Goal: Task Accomplishment & Management: Complete application form

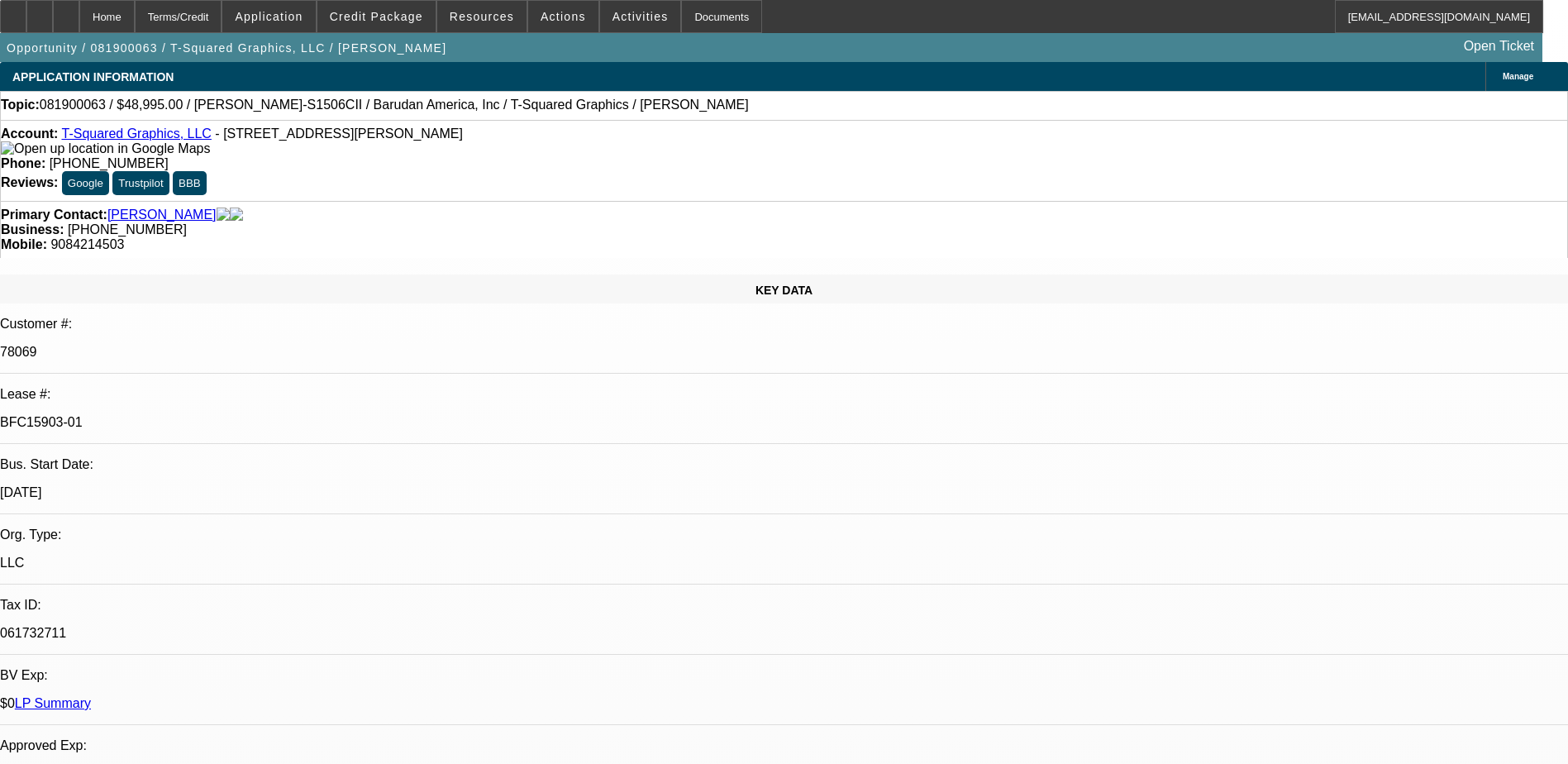
select select "0"
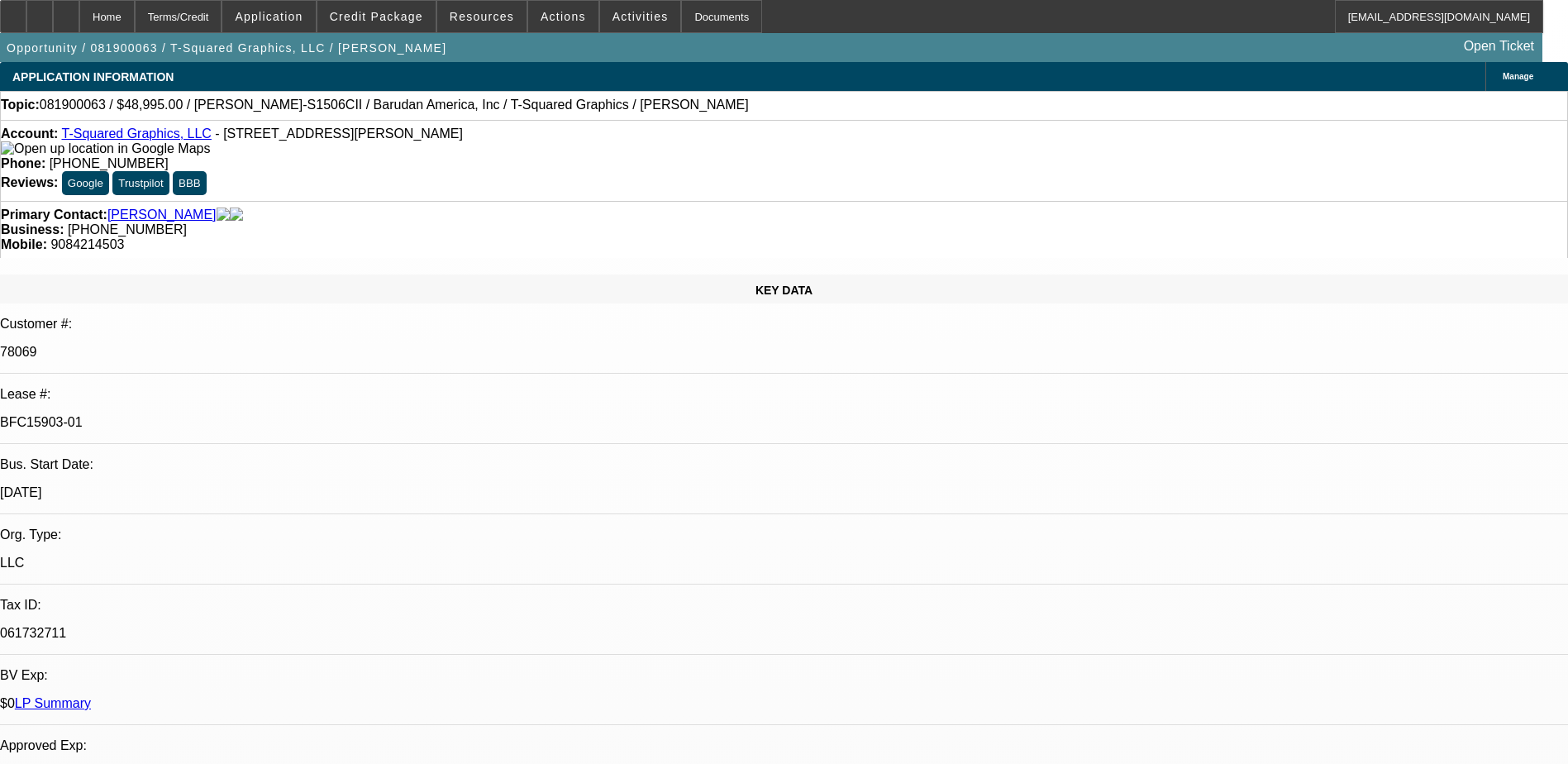
select select "0"
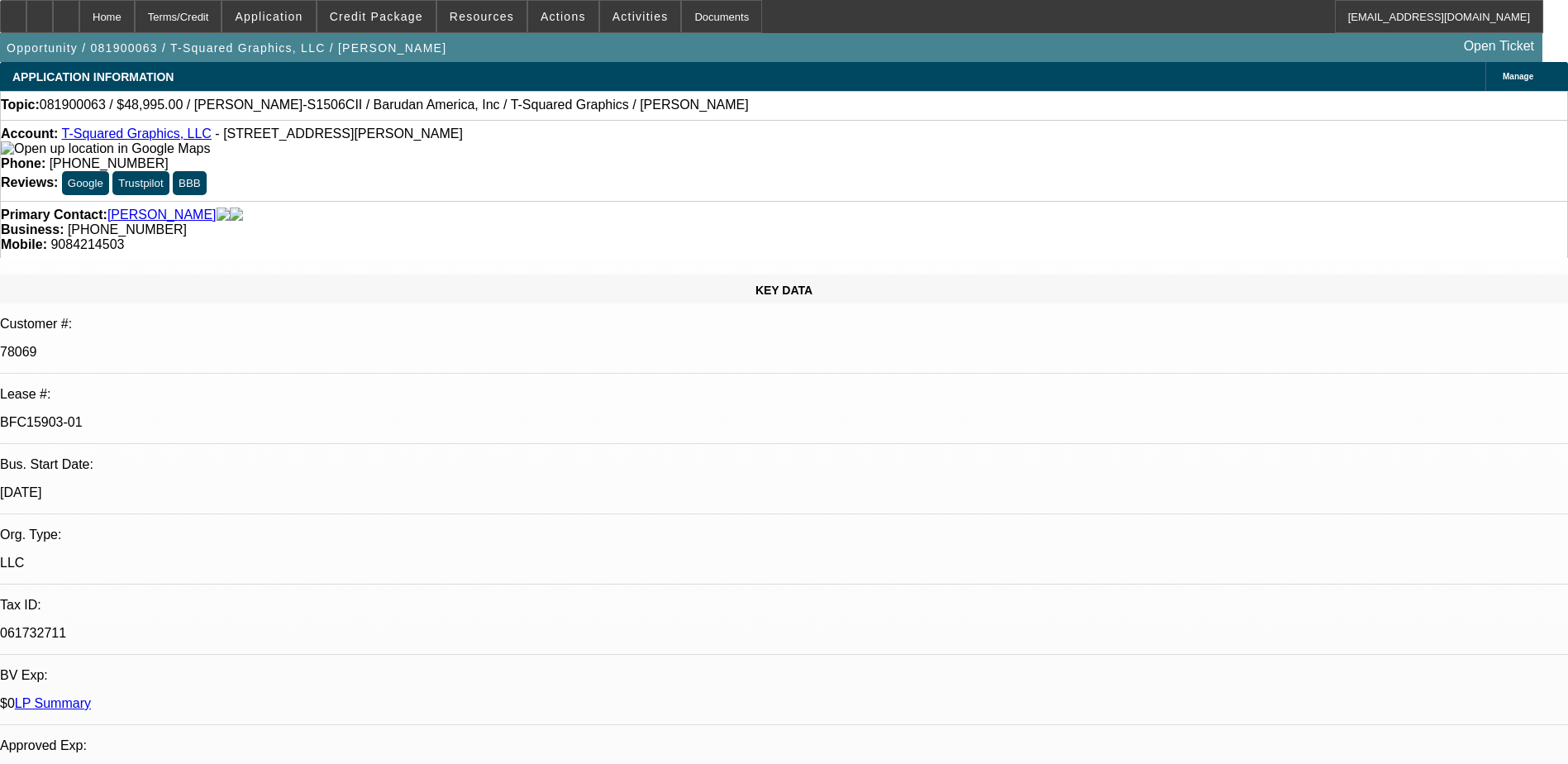
select select "0"
select select "1"
select select "6"
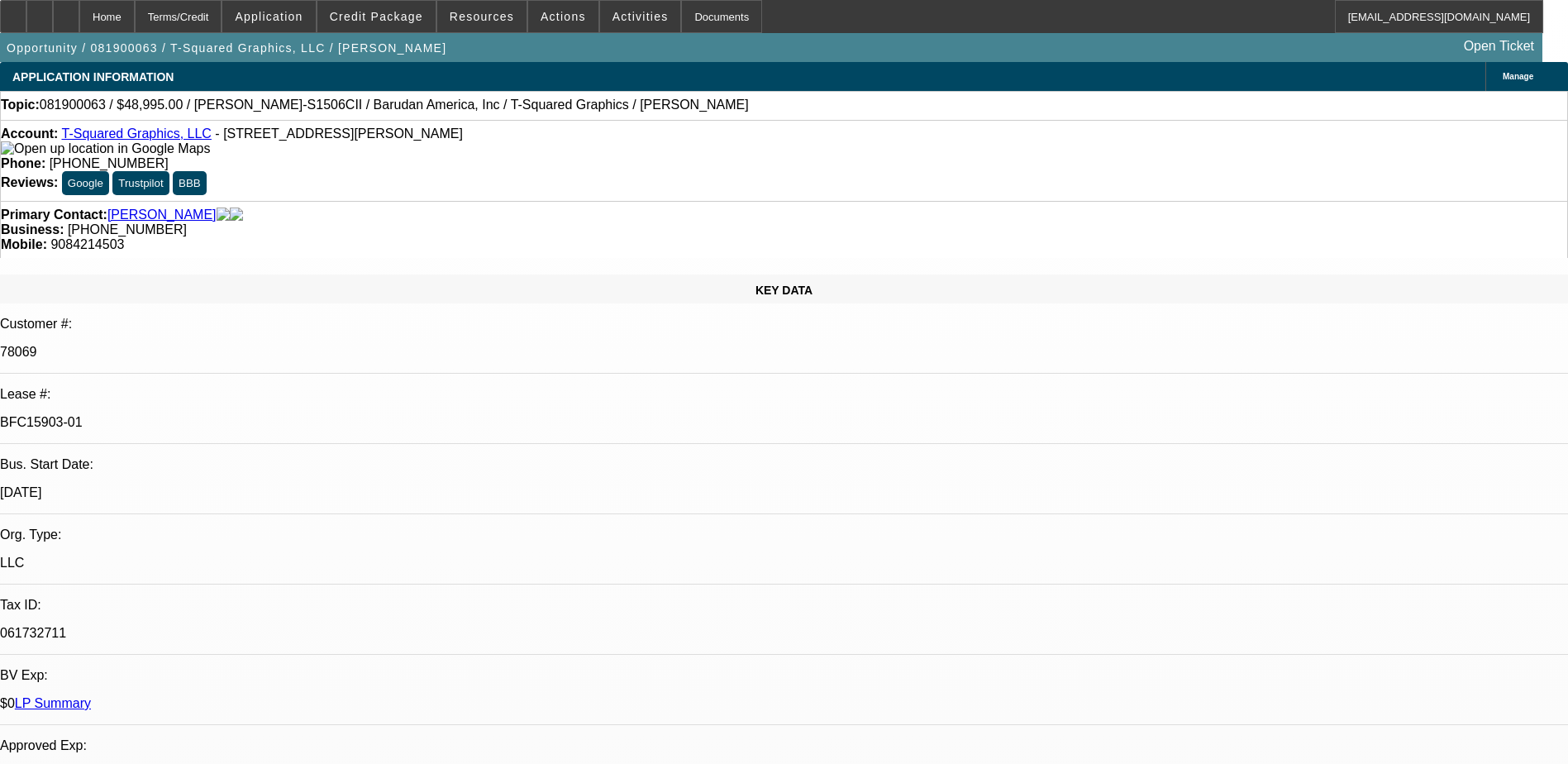
select select "1"
select select "2"
select select "1"
select select "2"
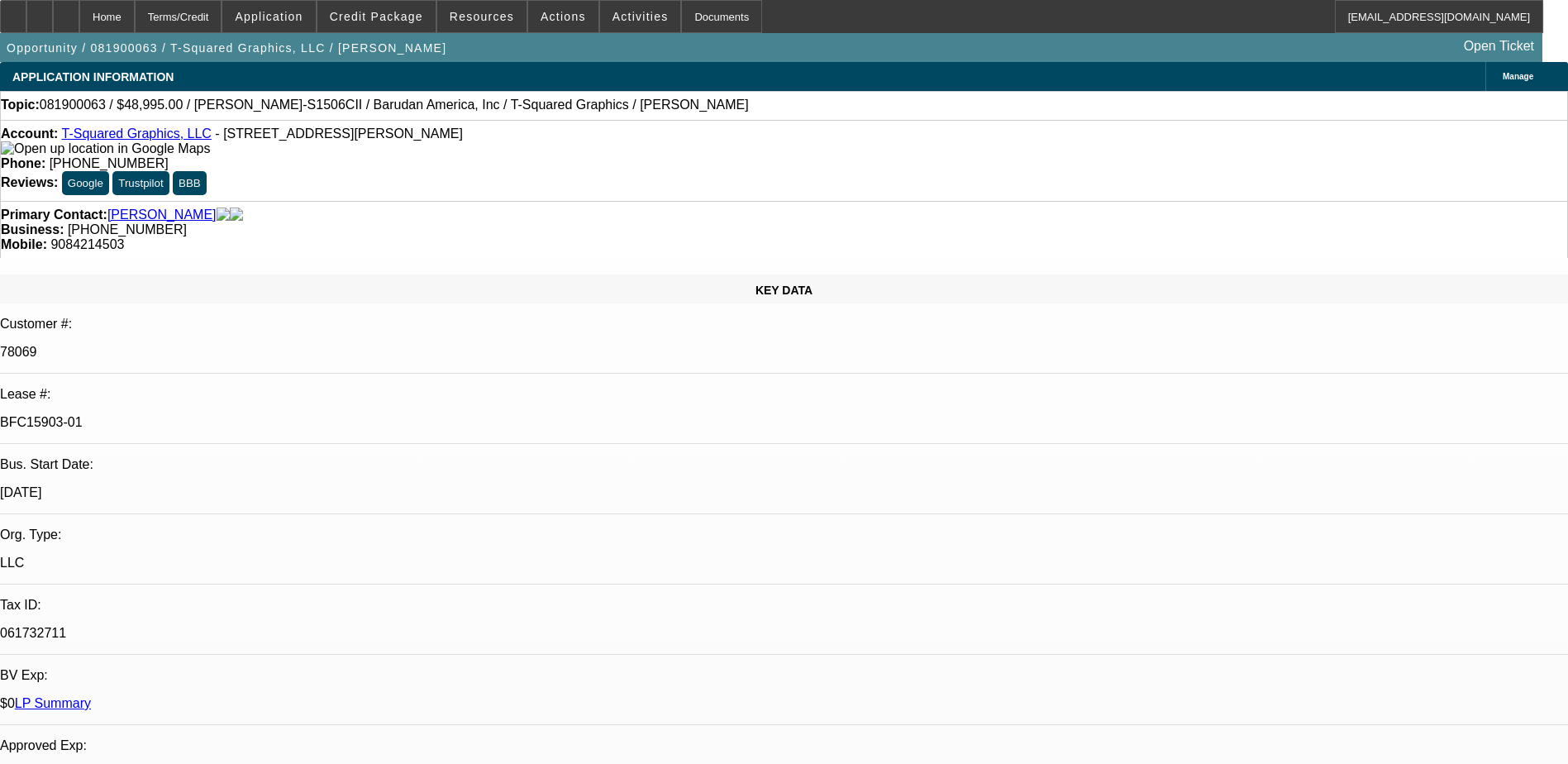
select select "6"
select select "1"
select select "2"
click at [91, 696] on link "LP Summary" at bounding box center [52, 703] width 76 height 14
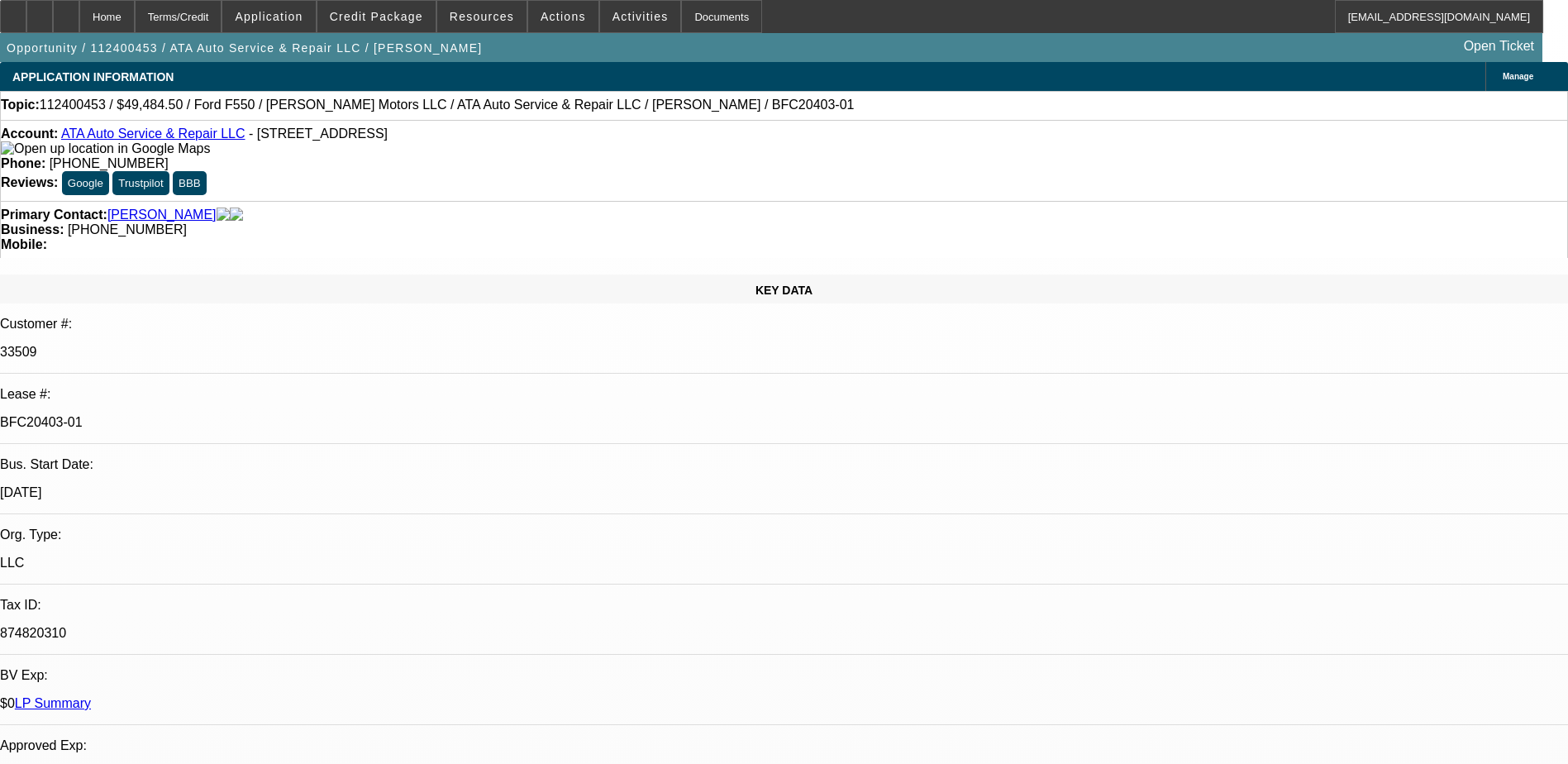
select select "0"
select select "3"
select select "0"
select select "6"
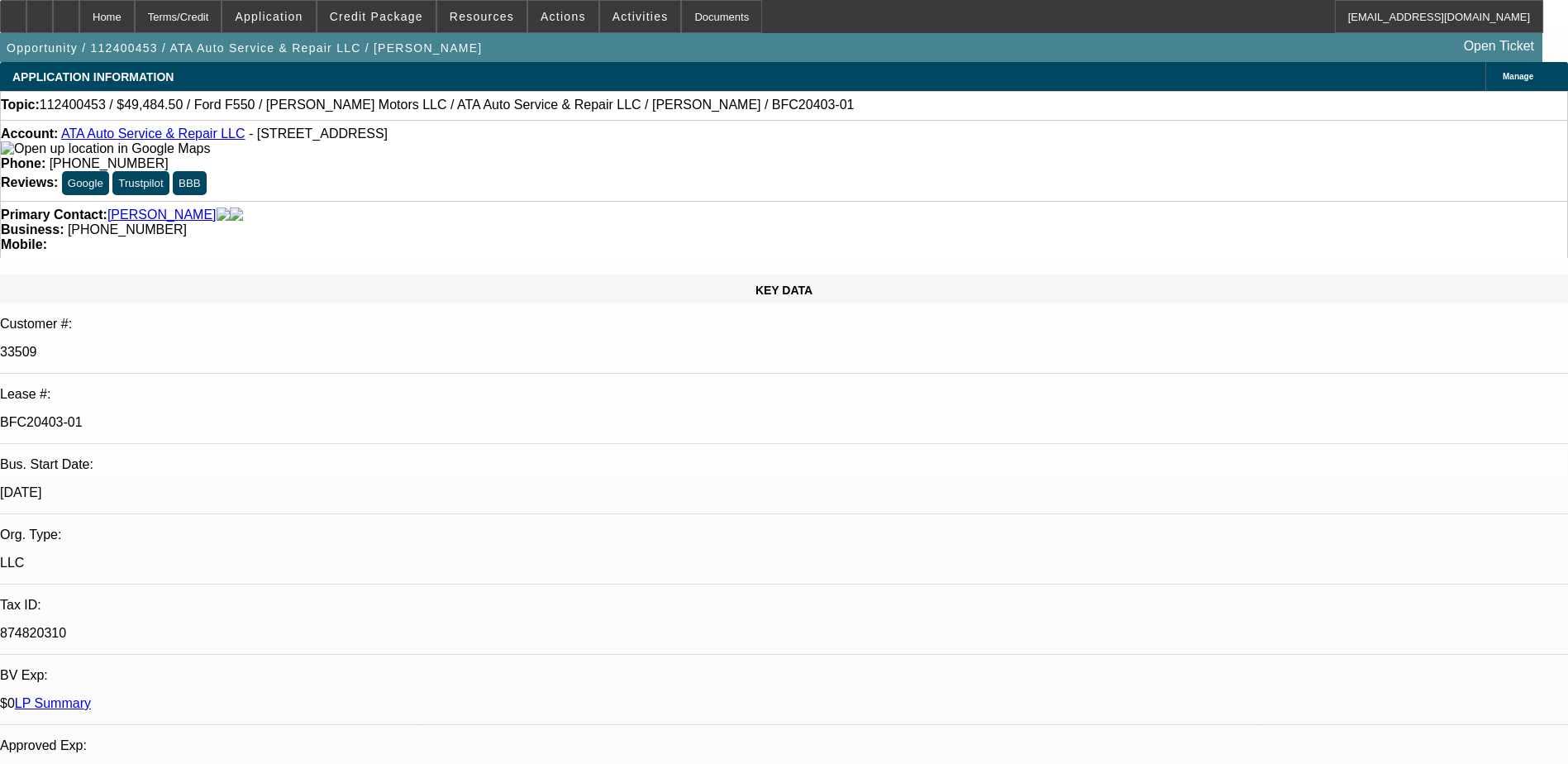
select select "0"
select select "3"
select select "0.1"
select select "4"
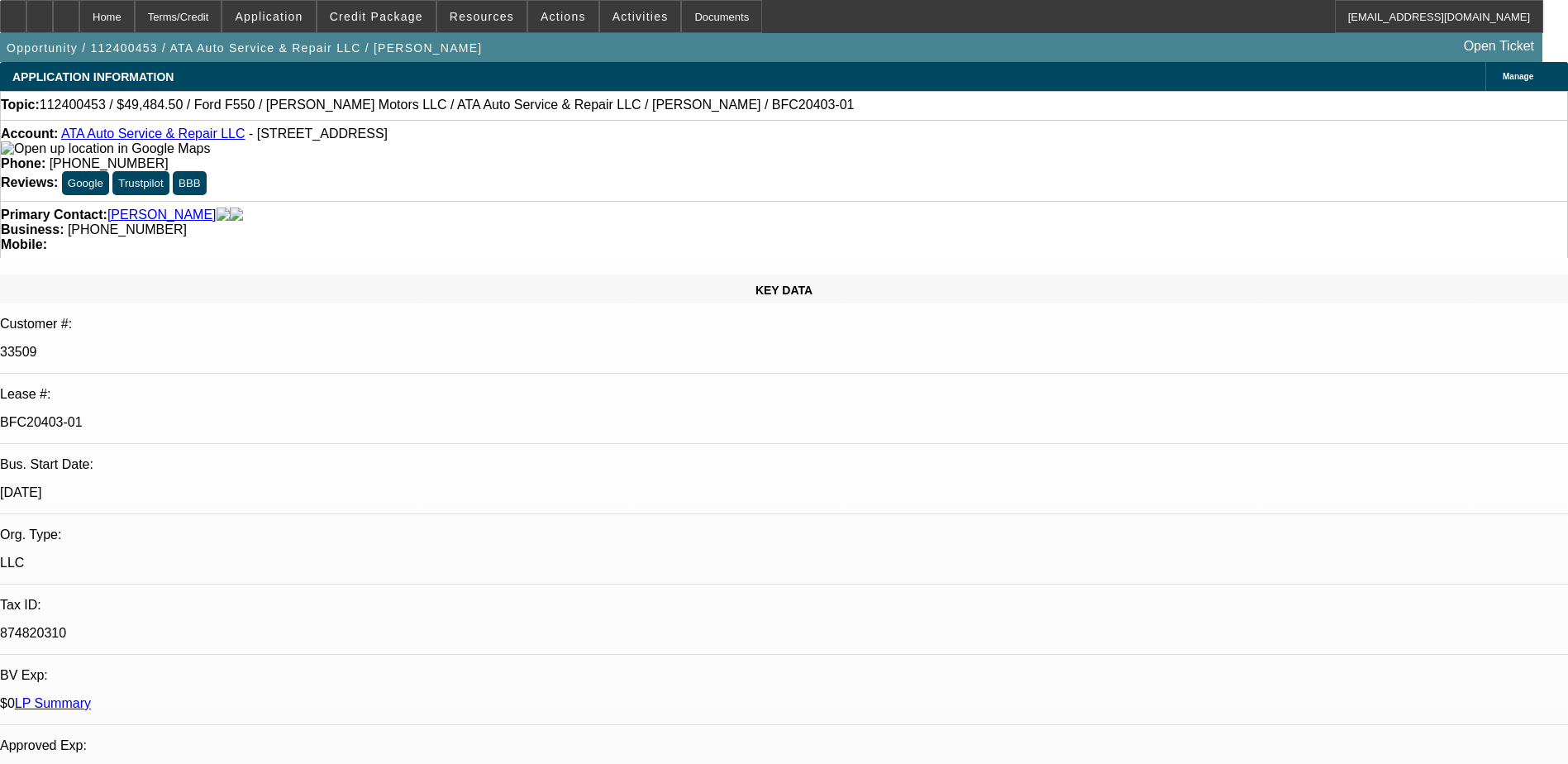
select select "0"
select select "3"
select select "0.1"
select select "4"
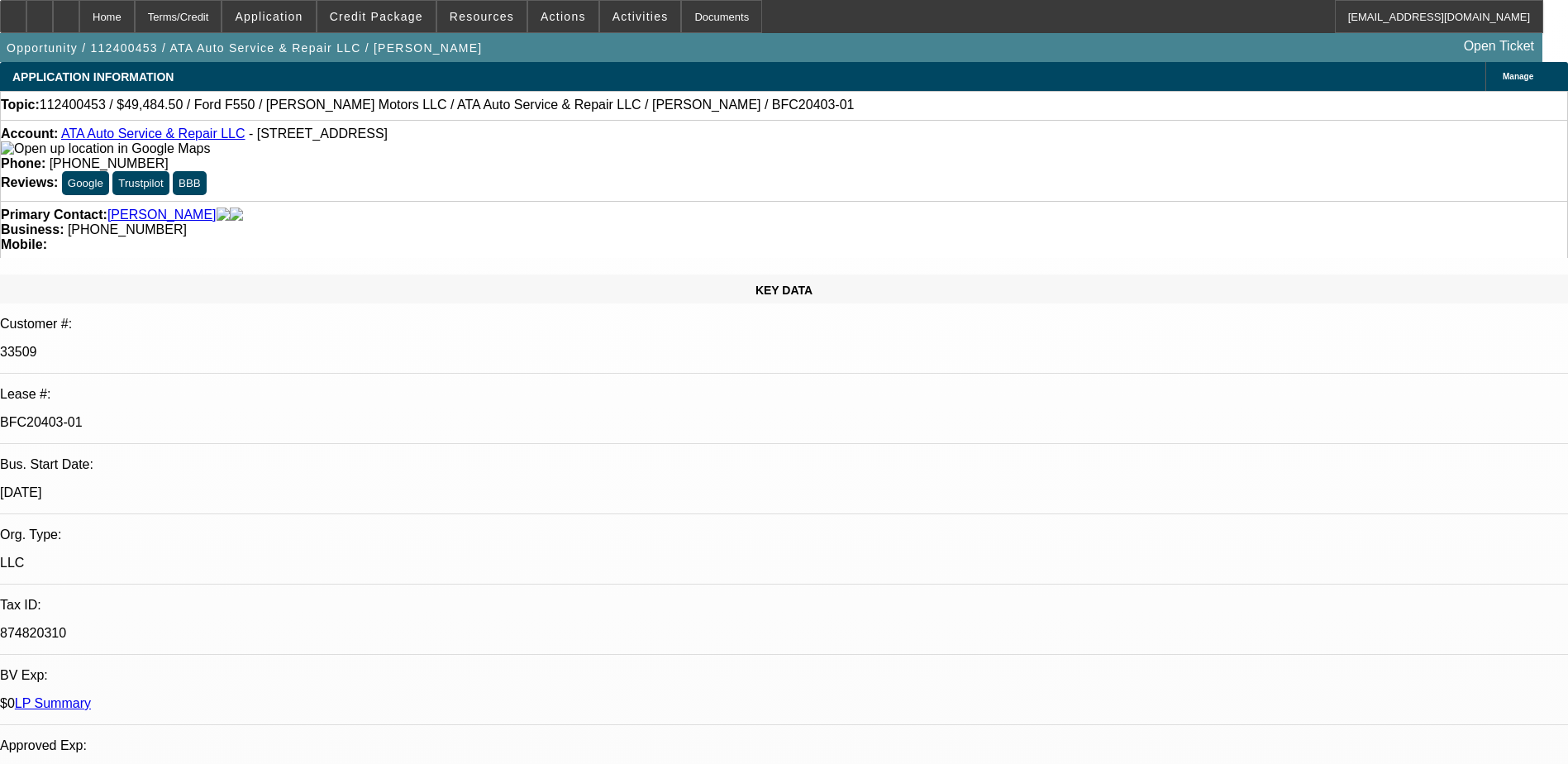
select select "0"
select select "3"
select select "0.1"
select select "4"
